Goal: Check status: Check status

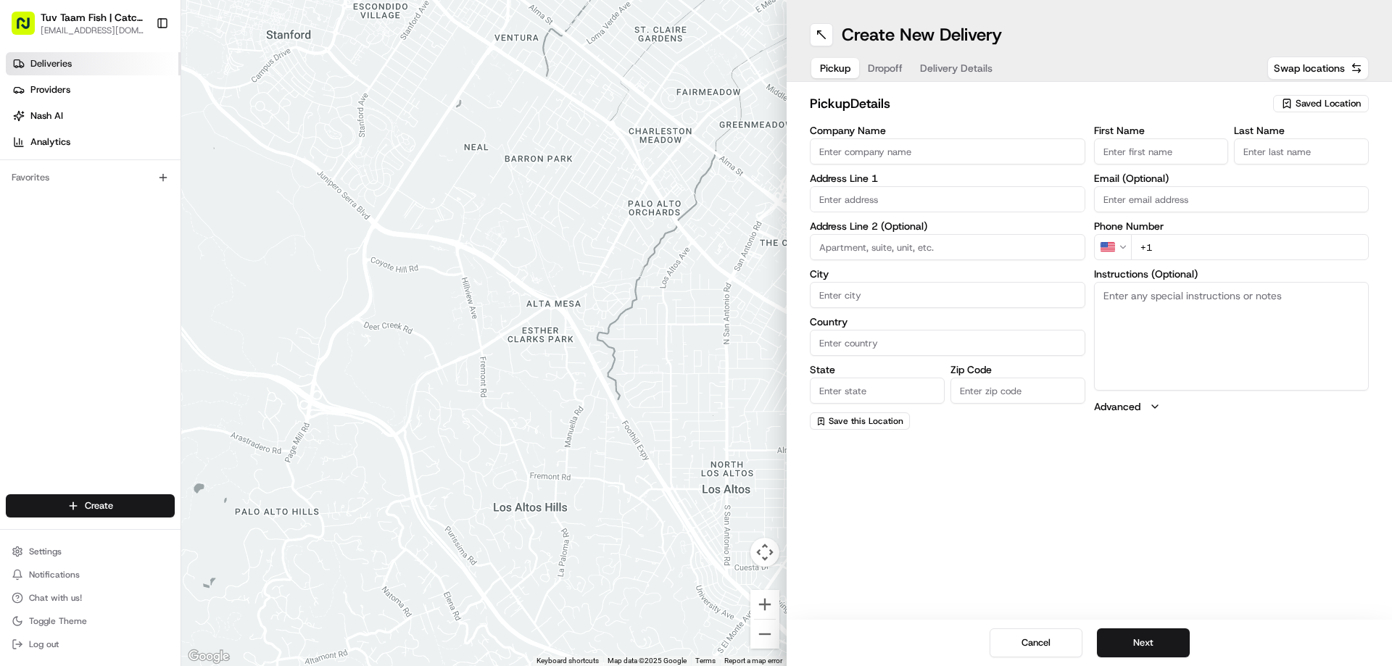
click at [49, 70] on link "Deliveries" at bounding box center [93, 63] width 175 height 23
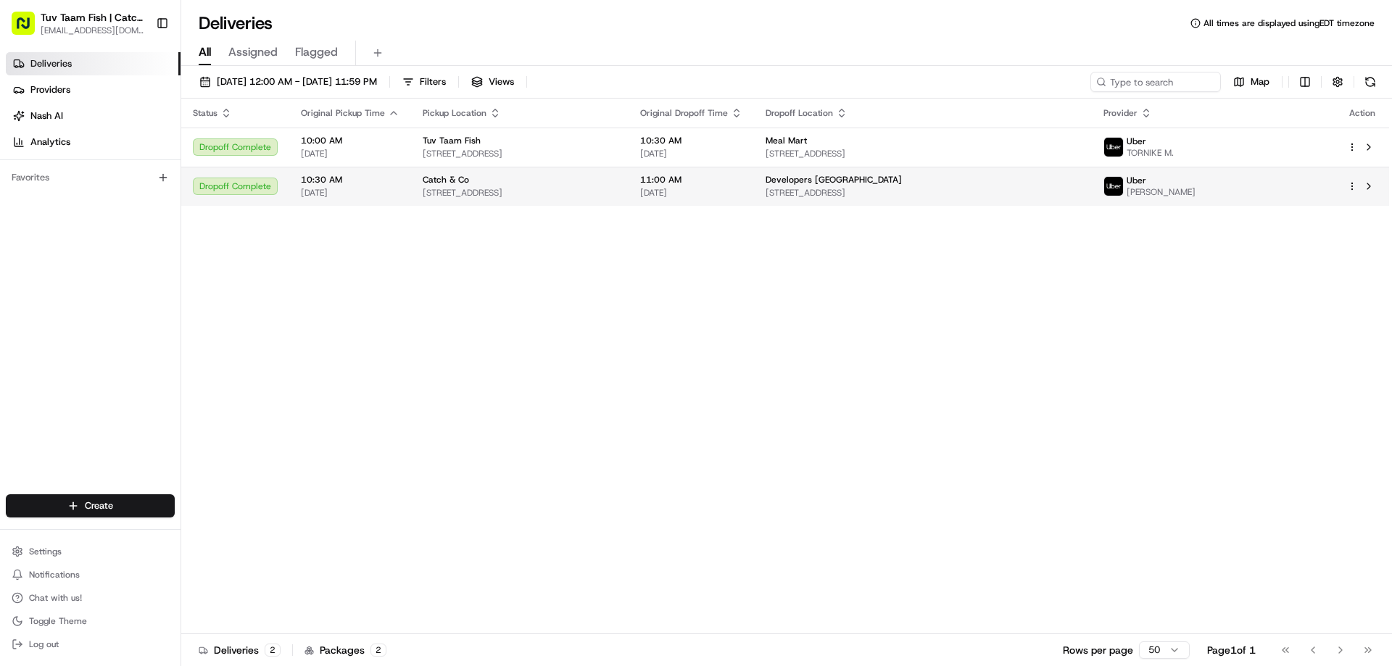
click at [423, 185] on span "Catch & Co" at bounding box center [446, 180] width 46 height 12
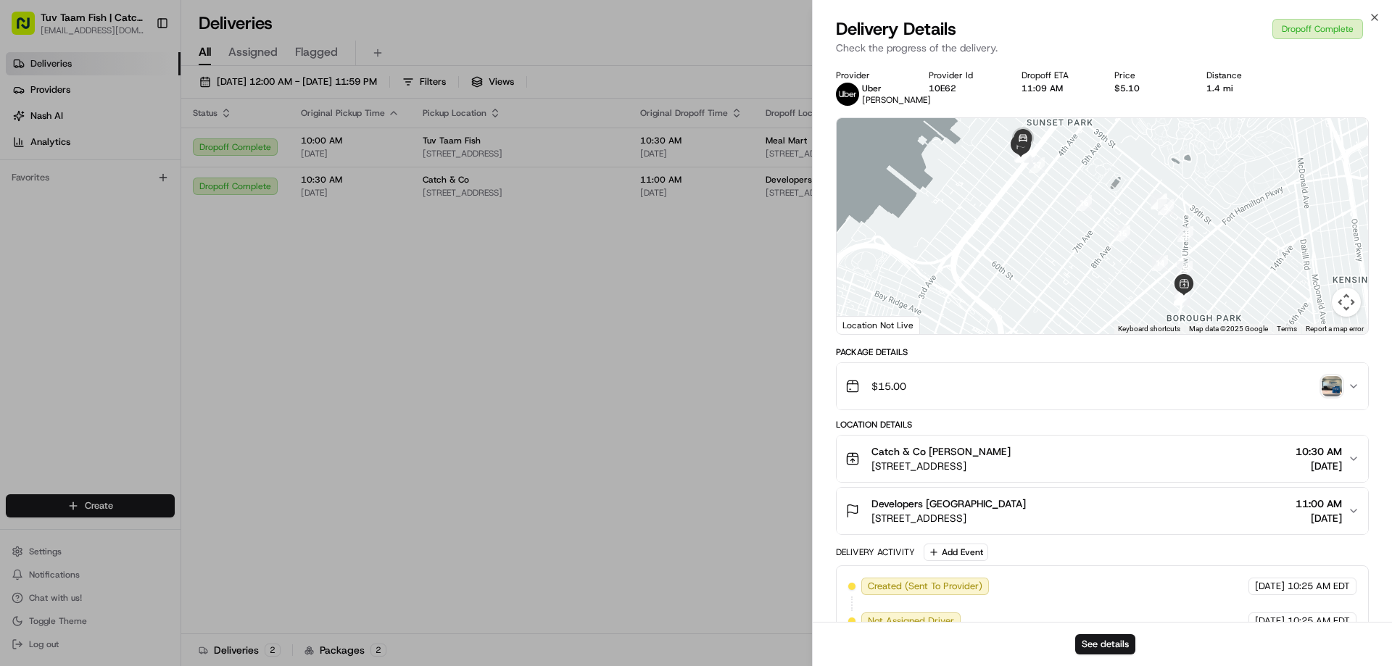
click at [1337, 389] on img "button" at bounding box center [1331, 386] width 20 height 20
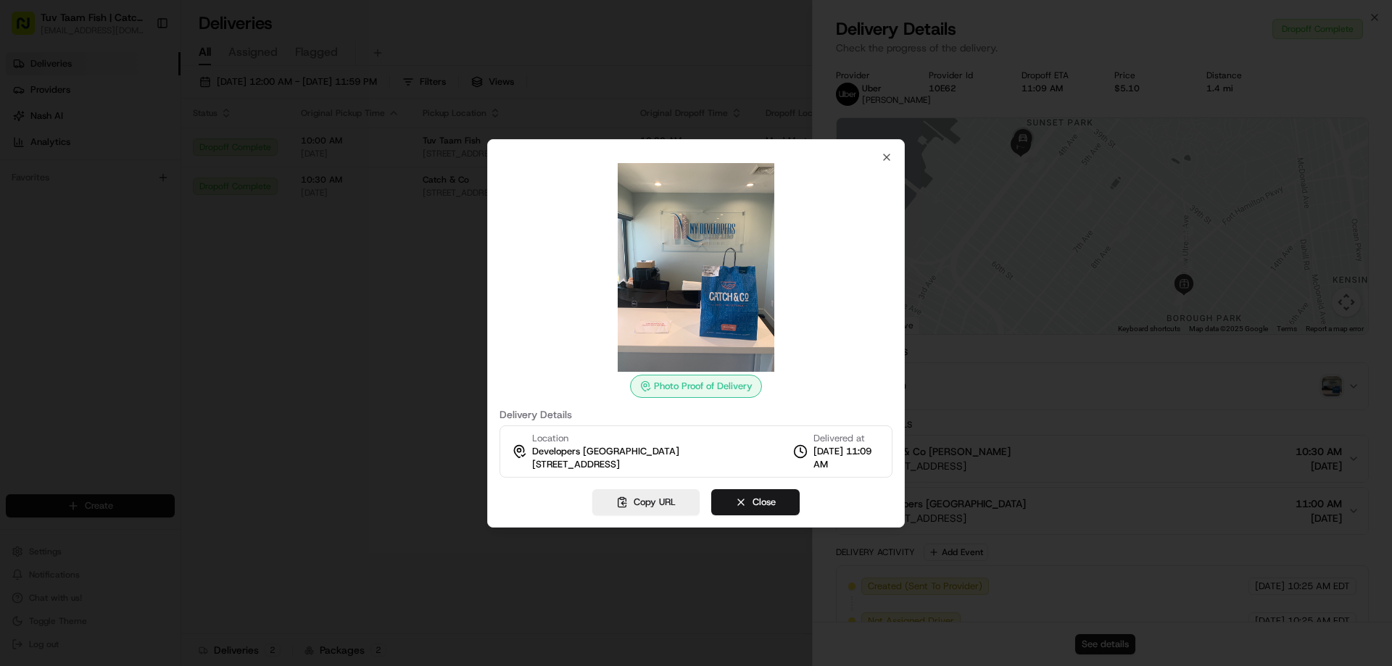
click at [1113, 374] on div at bounding box center [696, 333] width 1392 height 666
